Goal: Transaction & Acquisition: Purchase product/service

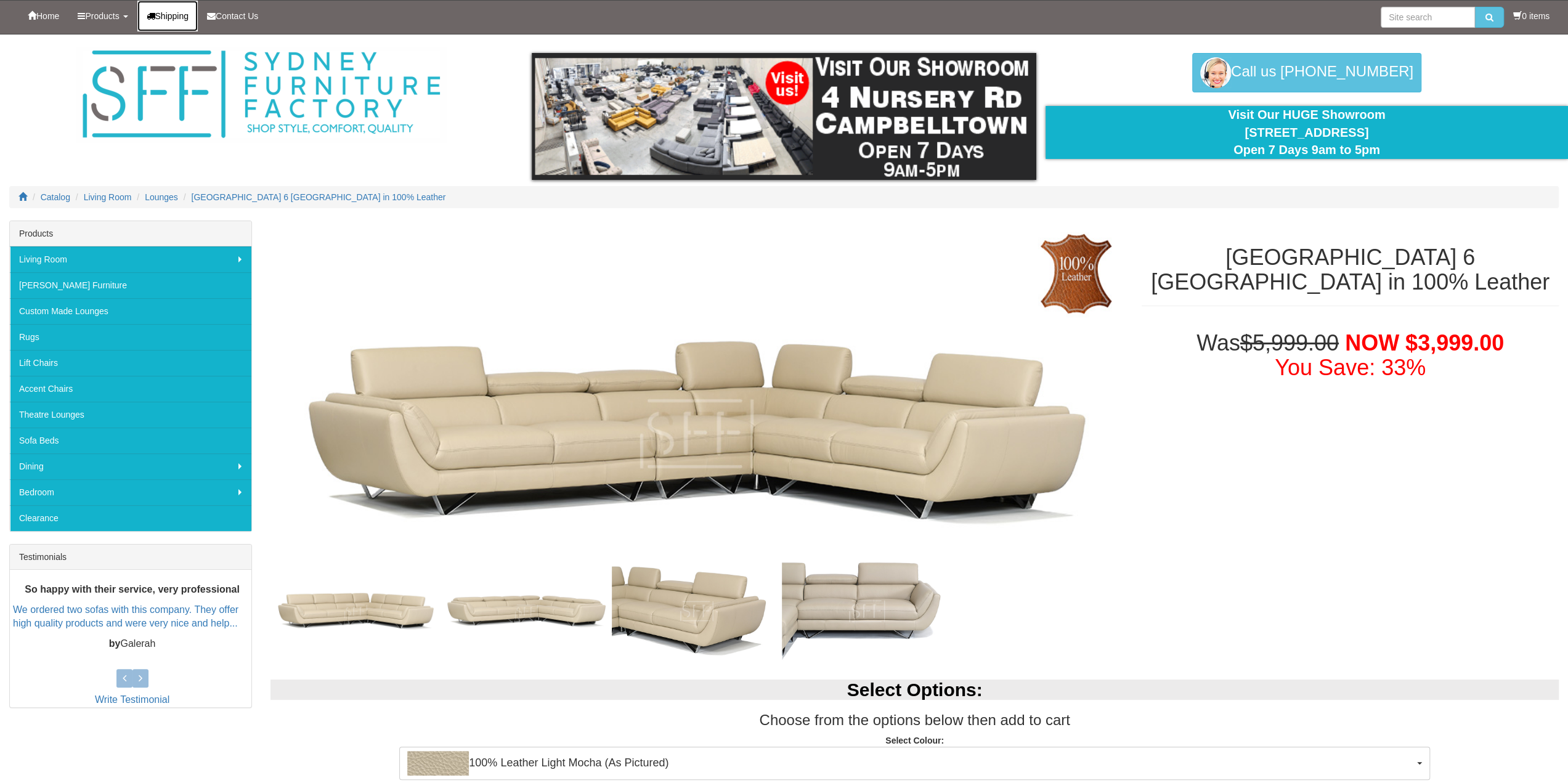
click at [176, 12] on span "Shipping" at bounding box center [172, 16] width 34 height 10
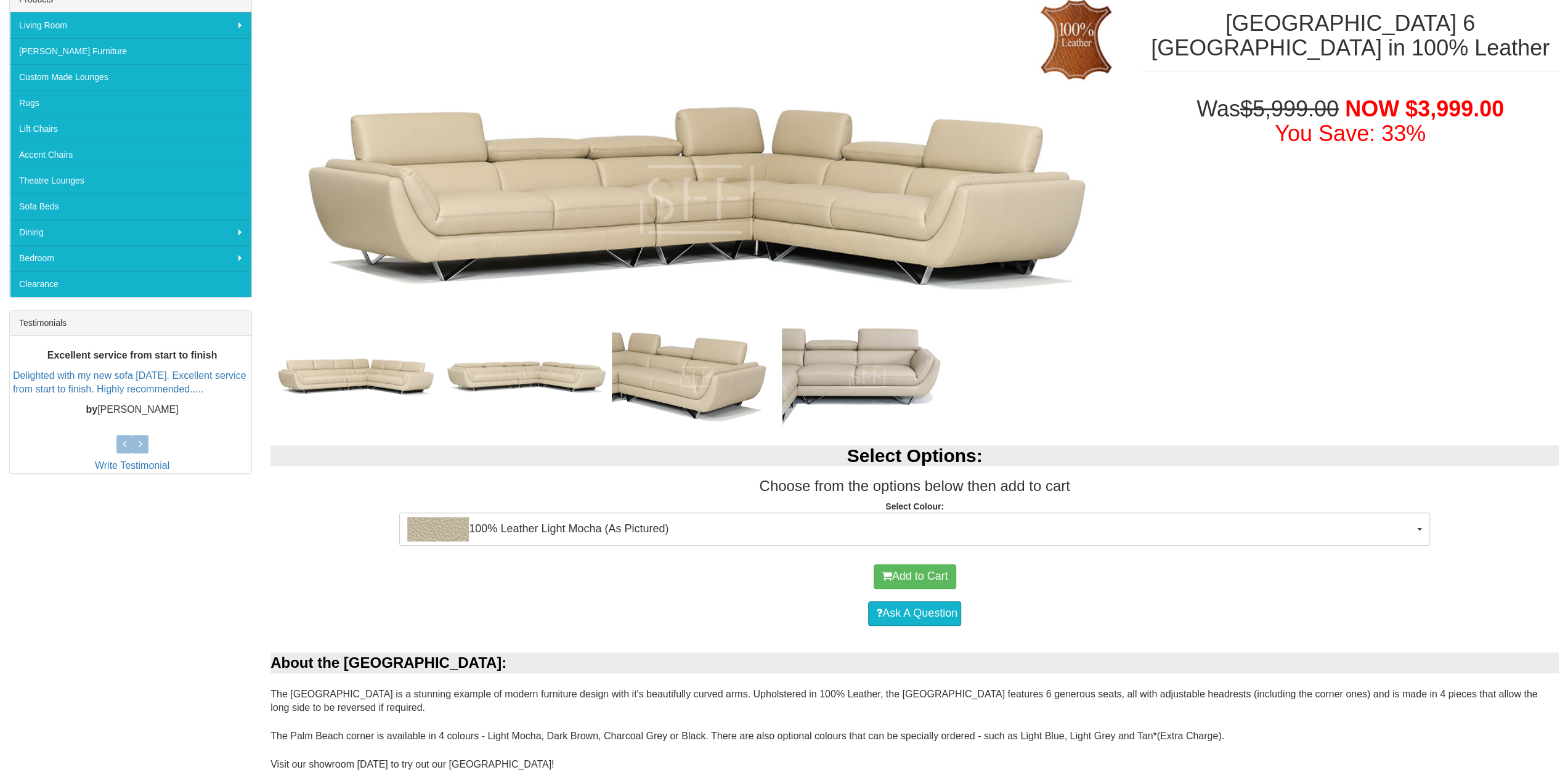
scroll to position [308, 0]
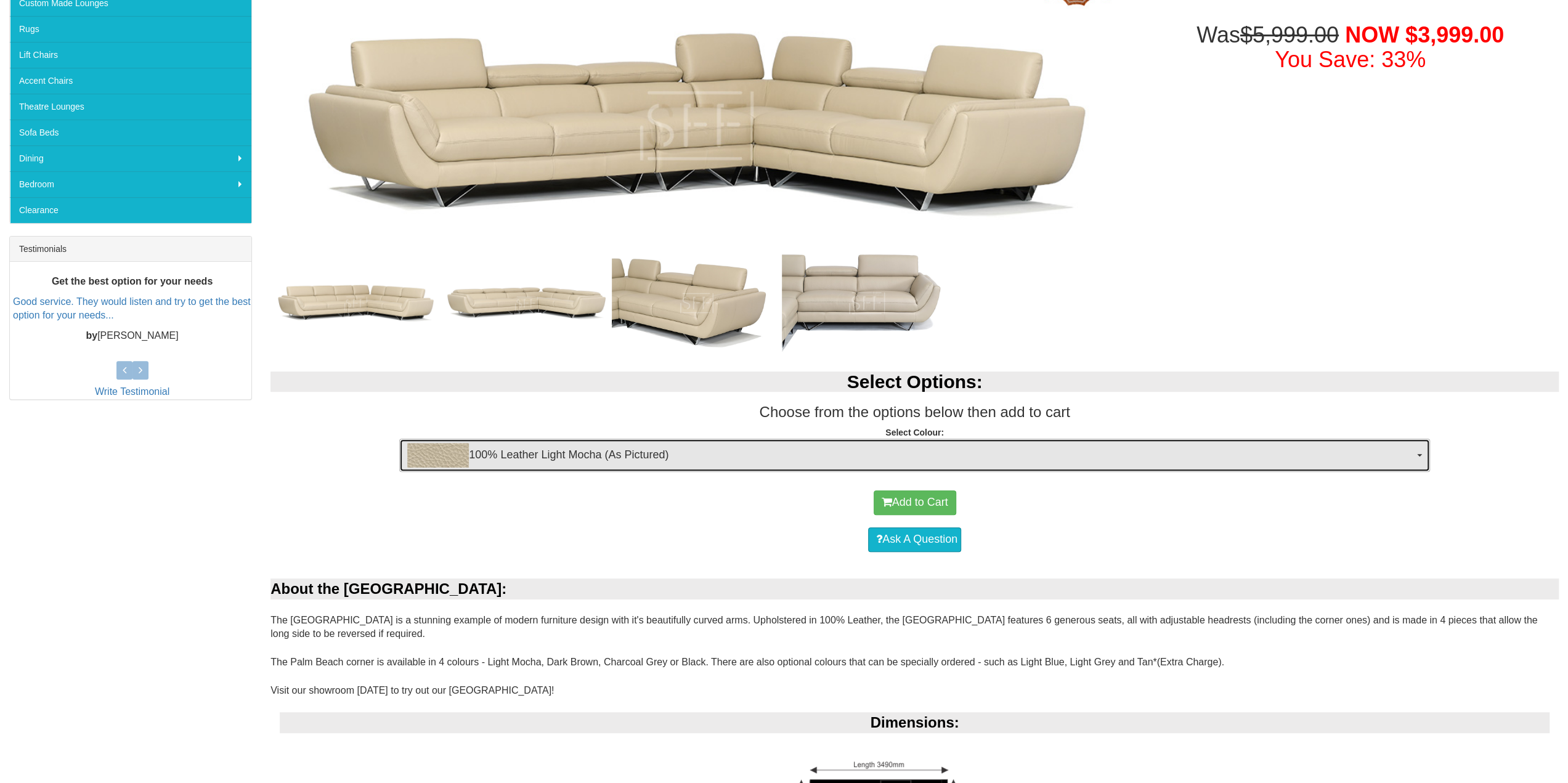
click at [838, 468] on button "100% Leather Light Mocha (As Pictured)" at bounding box center [914, 455] width 1031 height 33
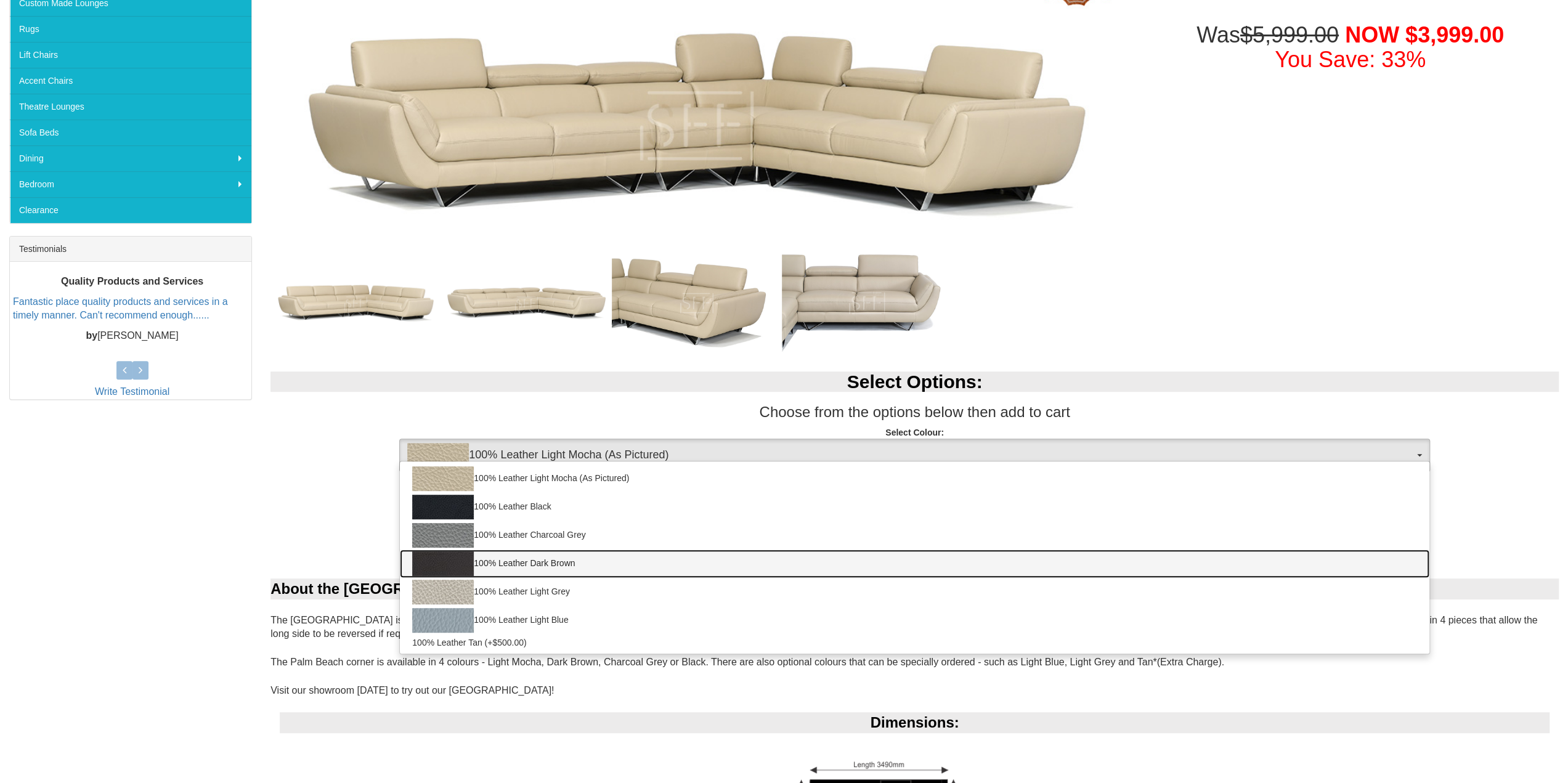
click at [572, 562] on link "100% Leather Dark Brown" at bounding box center [914, 563] width 1029 height 28
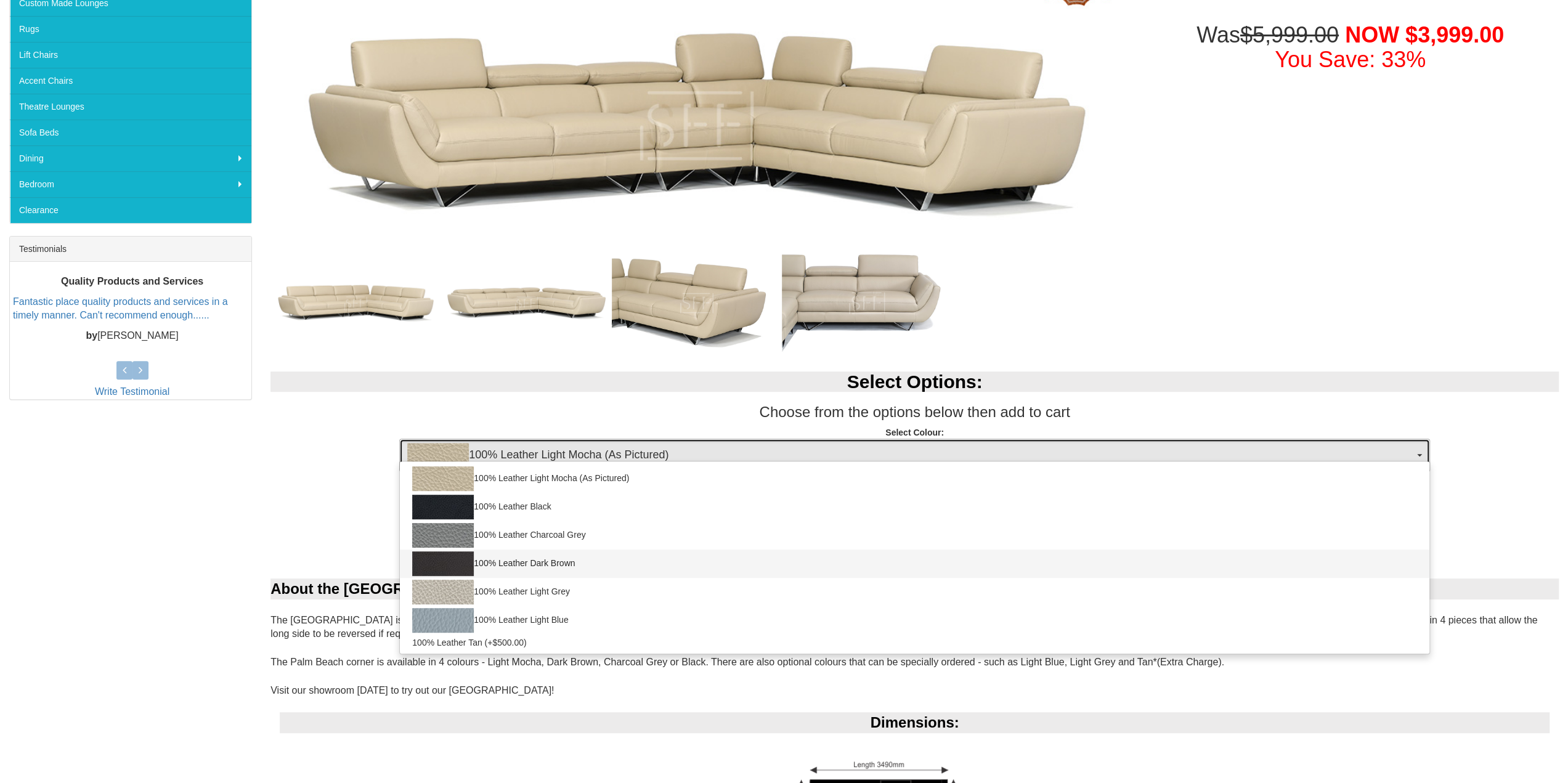
select select "1147"
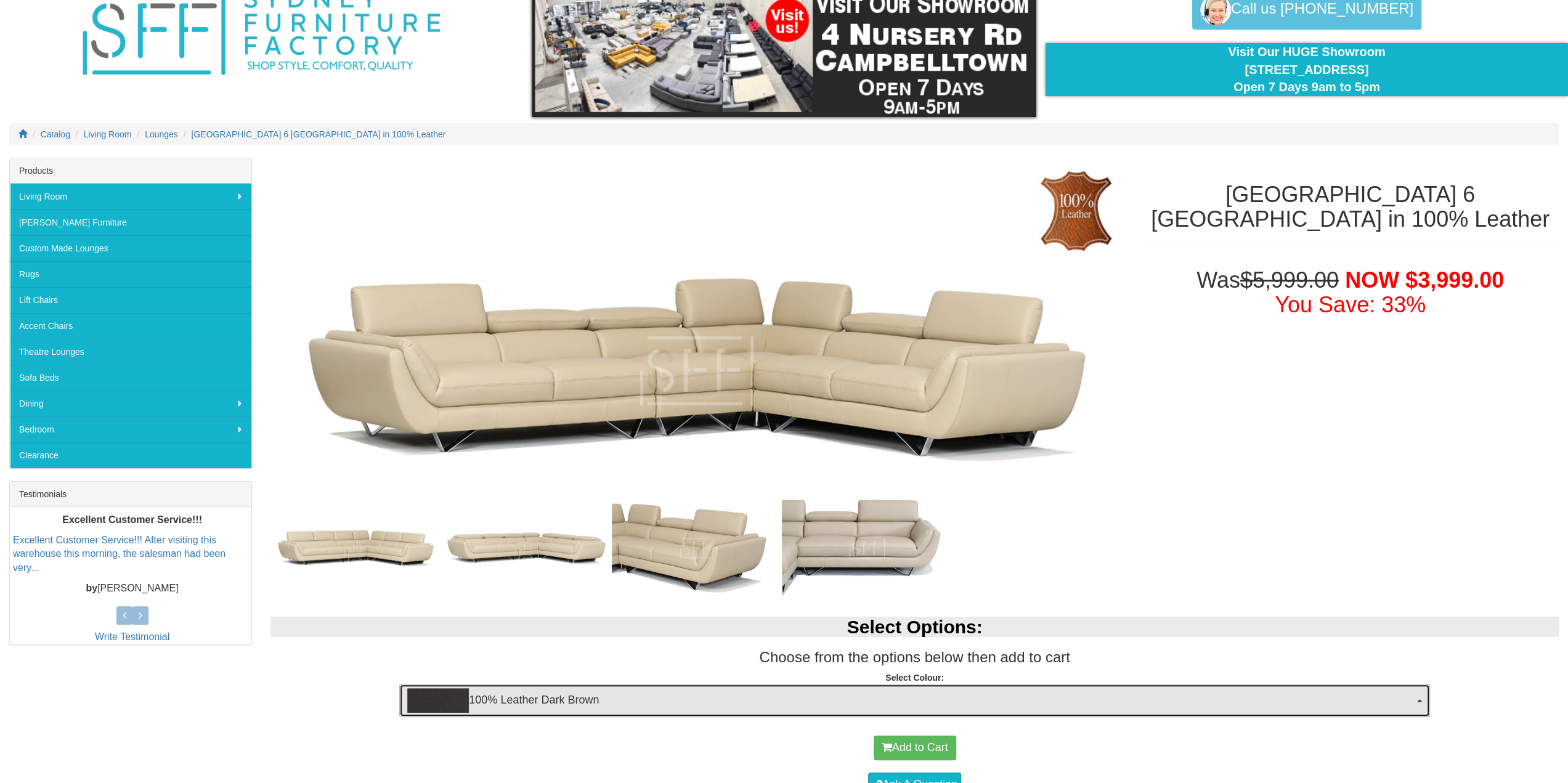
scroll to position [62, 0]
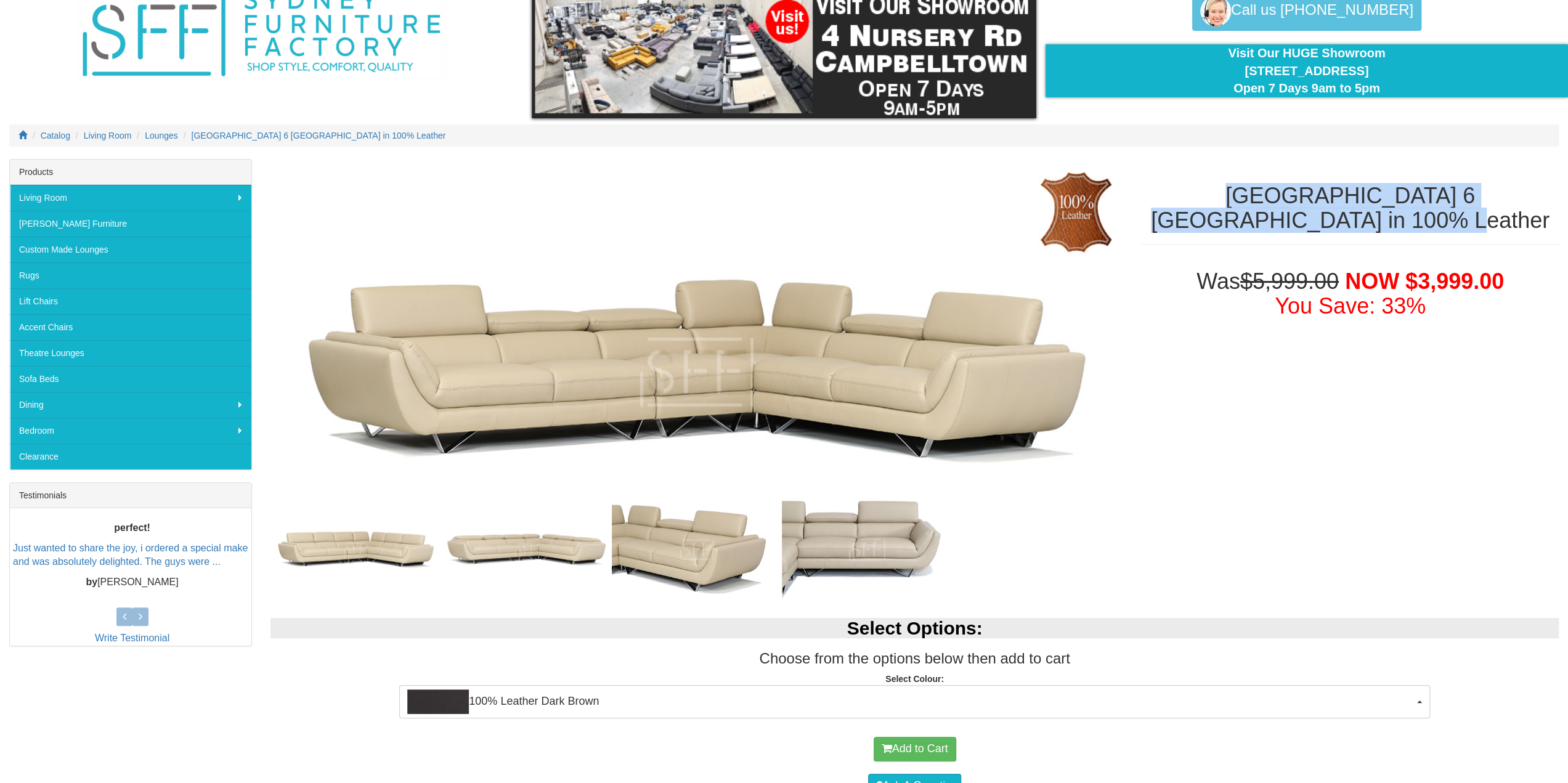
drag, startPoint x: 1166, startPoint y: 190, endPoint x: 1398, endPoint y: 223, distance: 234.3
click at [1426, 228] on h1 "Palm Beach 6 Seat Corner Lounge in 100% Leather" at bounding box center [1350, 208] width 417 height 49
